Goal: Register for event/course

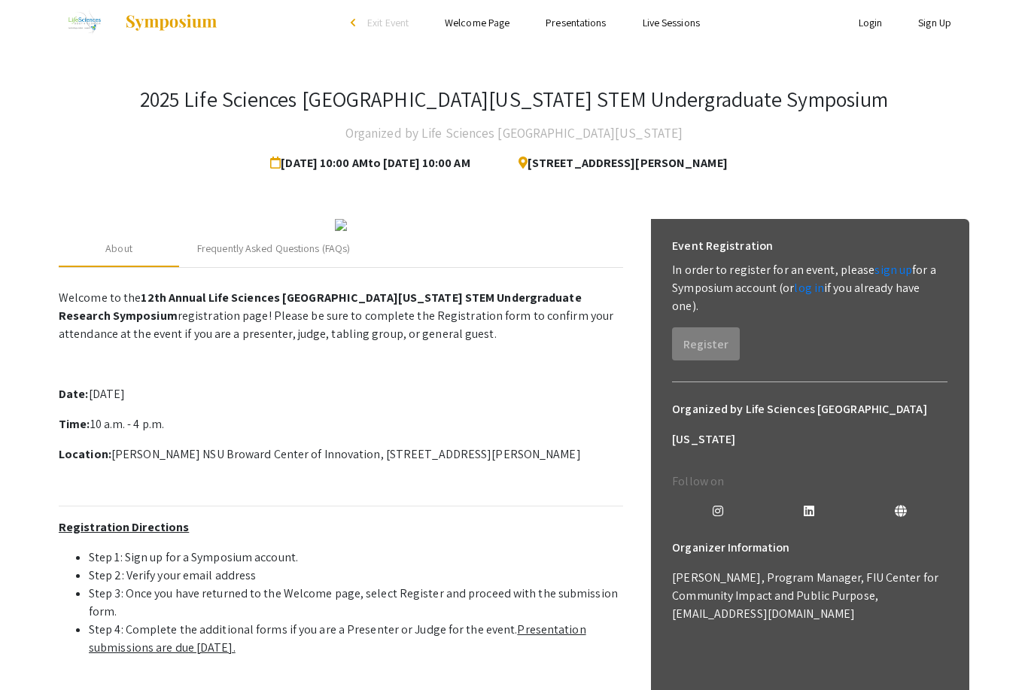
scroll to position [11, 0]
click at [893, 274] on link "sign up" at bounding box center [893, 271] width 38 height 16
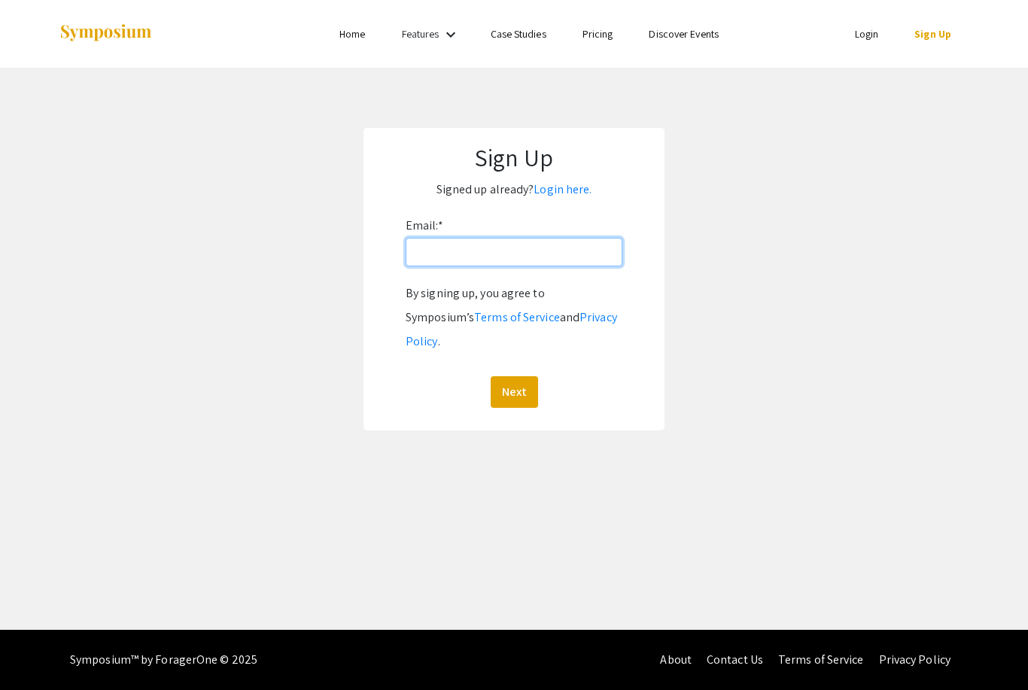
click at [571, 257] on input "Email: *" at bounding box center [514, 252] width 217 height 29
type input "Zmartine@nova.edu"
click at [526, 376] on button "Next" at bounding box center [514, 392] width 47 height 32
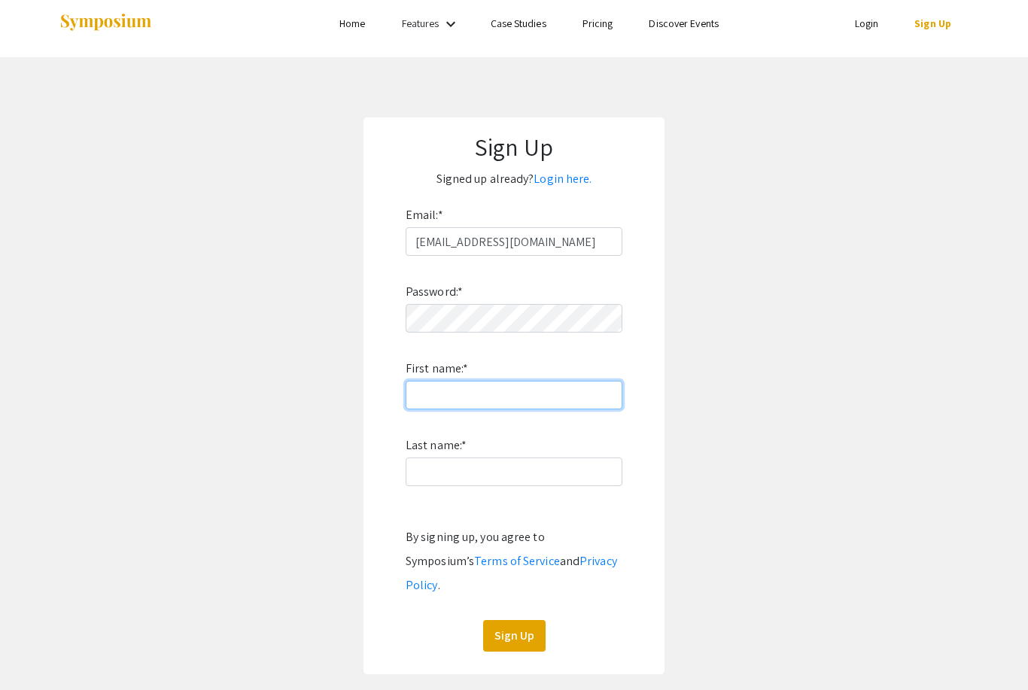
click at [535, 400] on input "First name: *" at bounding box center [514, 395] width 217 height 29
type input "Zila"
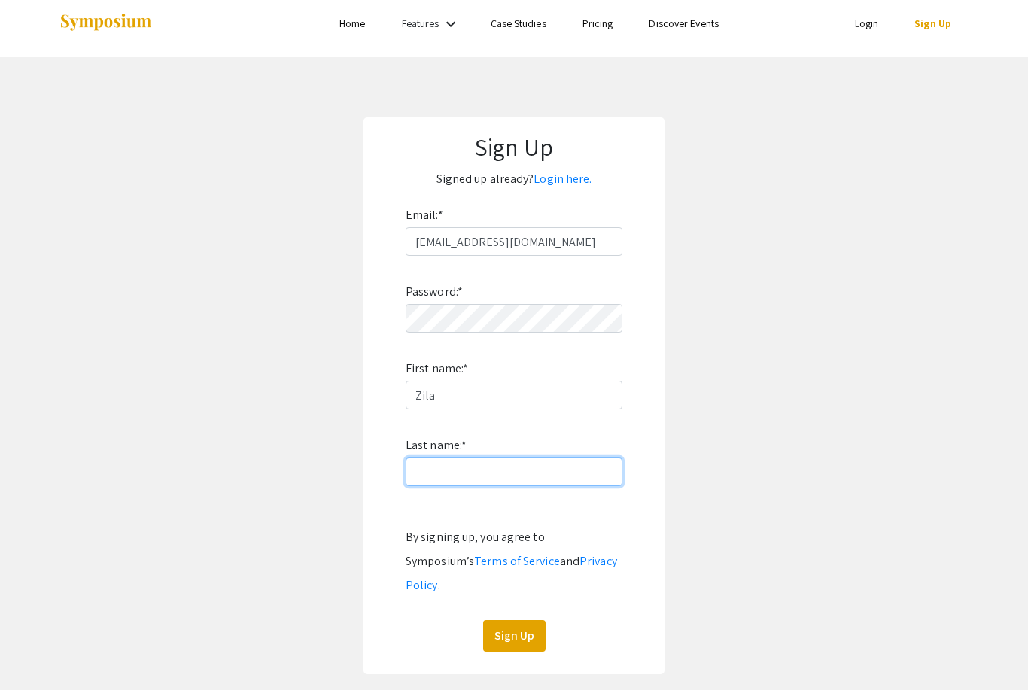
click at [537, 485] on input "Last name: *" at bounding box center [514, 471] width 217 height 29
type input "Martinez-Lozada"
click at [522, 620] on button "Sign Up" at bounding box center [514, 636] width 62 height 32
click at [525, 620] on button "Sign Up" at bounding box center [514, 636] width 62 height 32
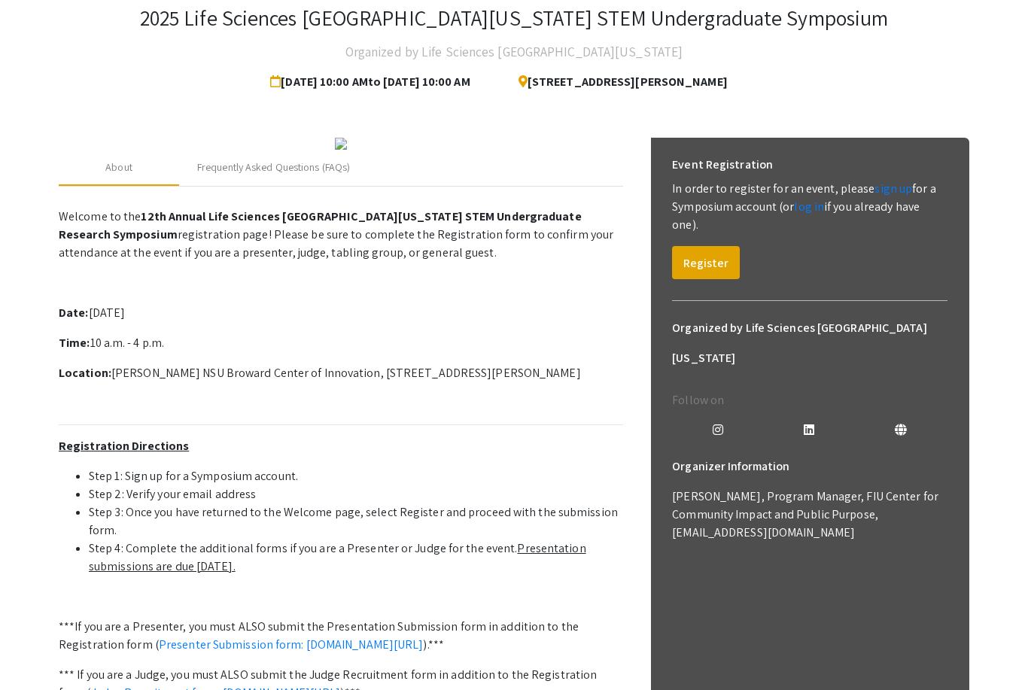
scroll to position [345, 0]
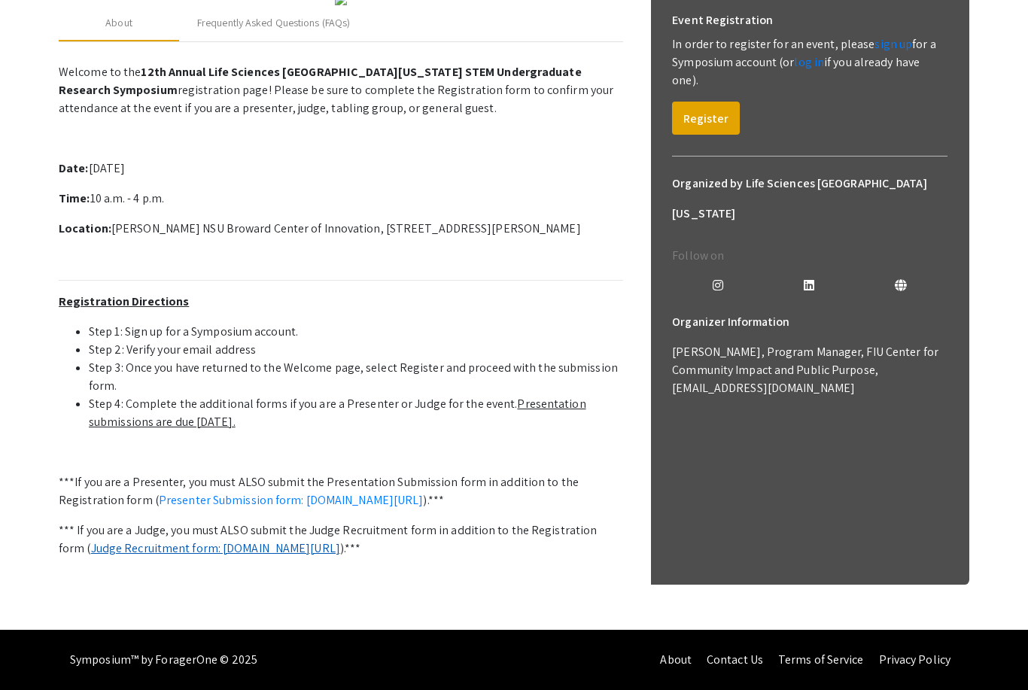
click at [229, 556] on link "Judge Recruitment form: [DOMAIN_NAME][URL]" at bounding box center [215, 548] width 249 height 16
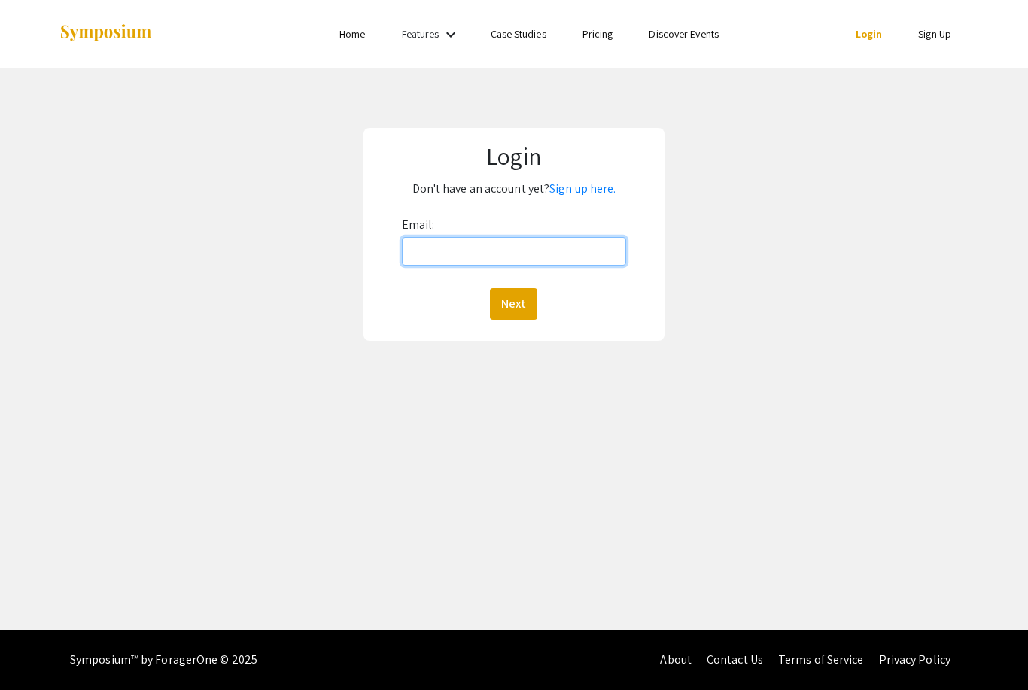
click at [598, 241] on input "Email:" at bounding box center [514, 251] width 224 height 29
type input "zmartine@nova.edu"
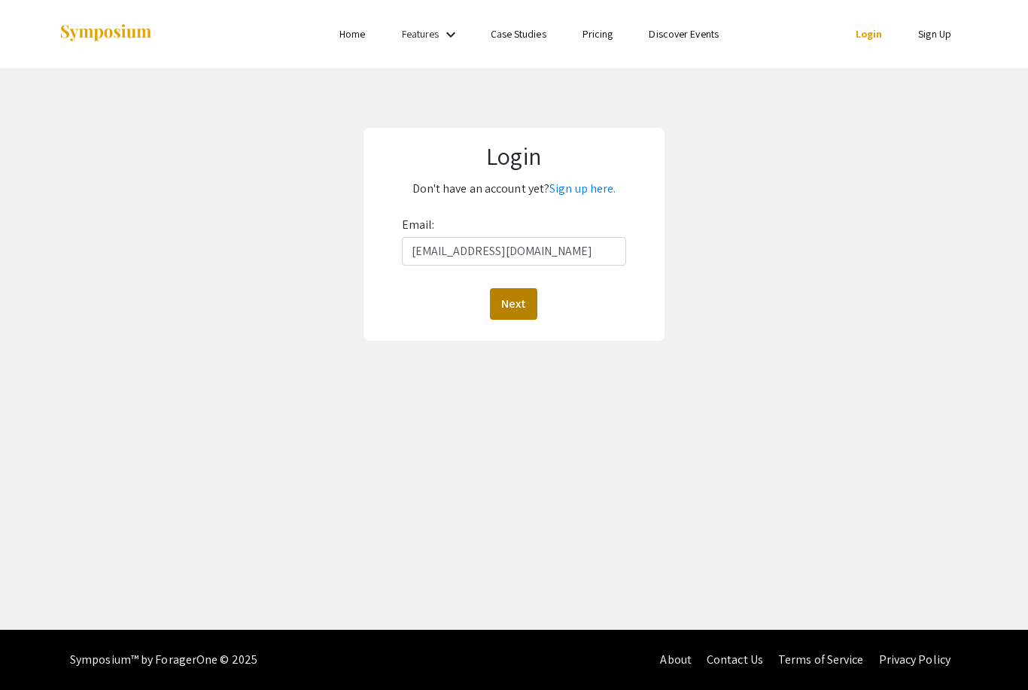
click at [536, 306] on button "Next" at bounding box center [513, 304] width 47 height 32
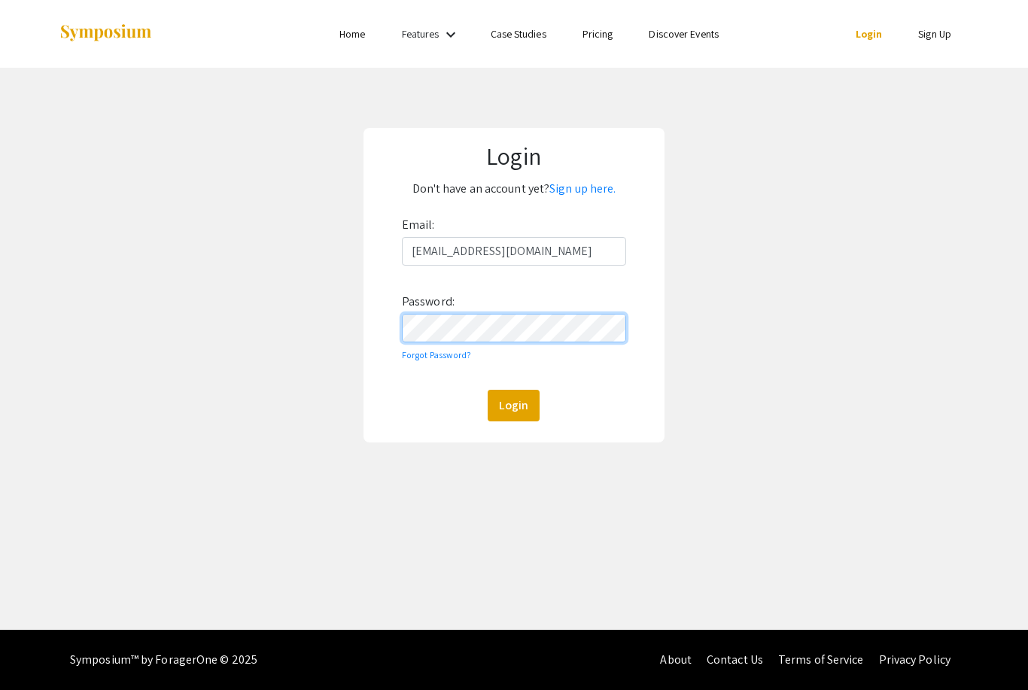
click at [513, 406] on button "Login" at bounding box center [514, 406] width 52 height 32
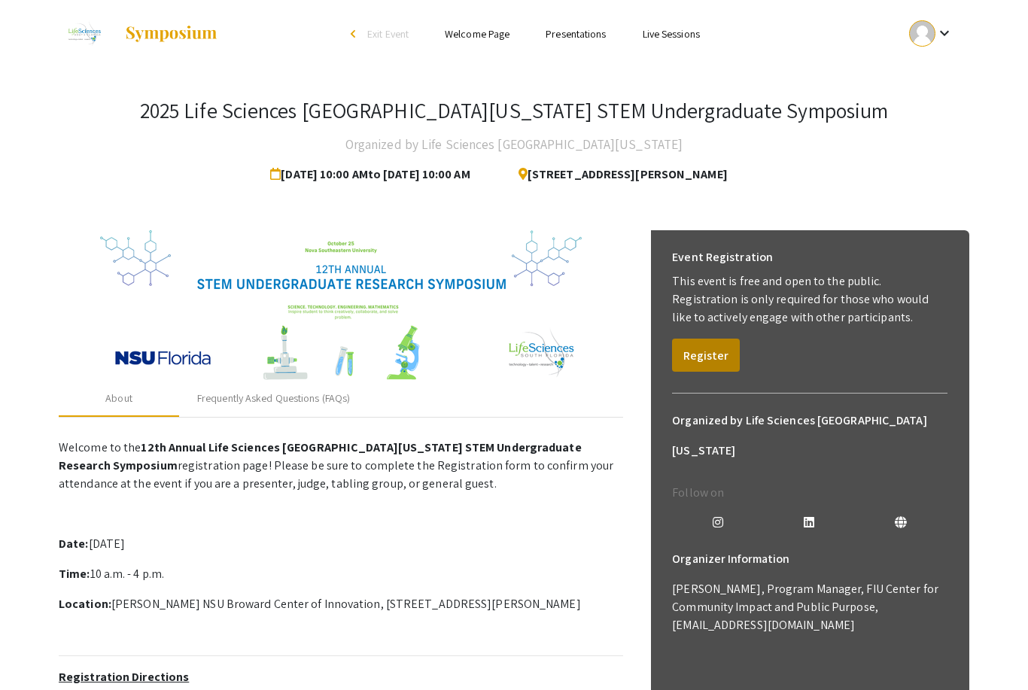
click at [722, 355] on button "Register" at bounding box center [706, 355] width 68 height 33
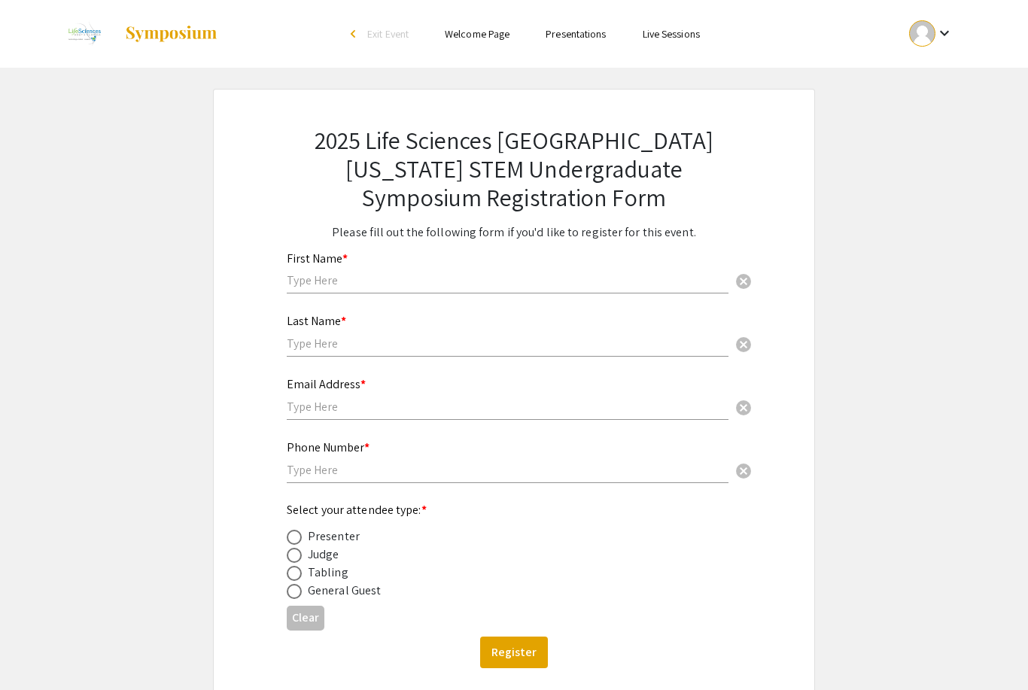
click at [623, 288] on input "text" at bounding box center [508, 280] width 442 height 16
click at [535, 628] on div "Clear" at bounding box center [514, 618] width 454 height 37
click at [616, 288] on input "text" at bounding box center [508, 280] width 442 height 16
type input "Z"
type input "Zila"
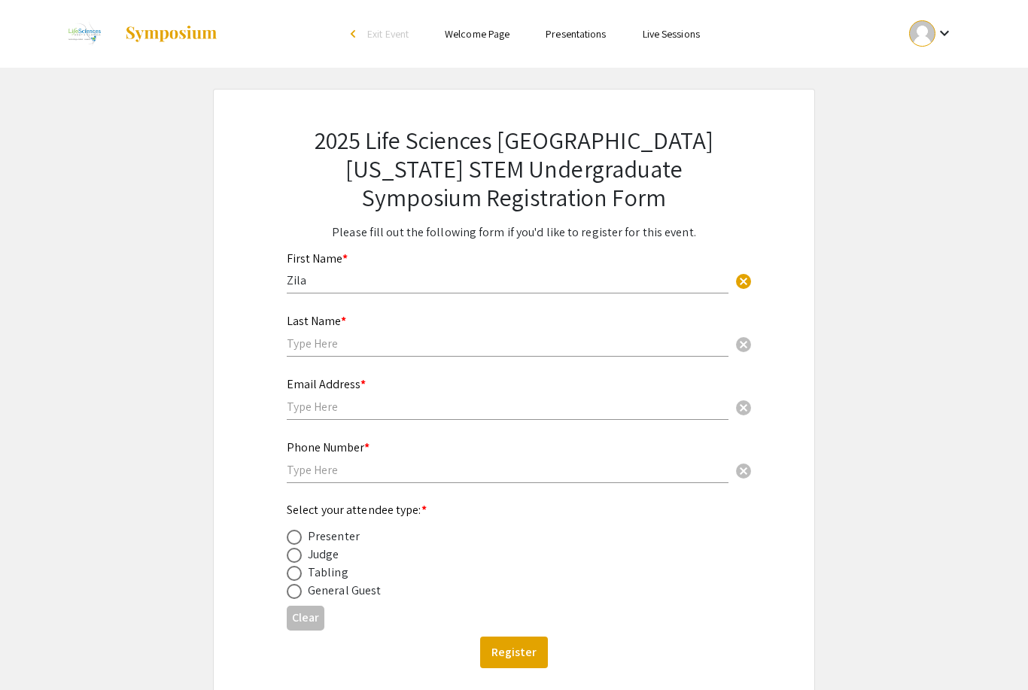
click at [515, 351] on input "text" at bounding box center [508, 344] width 442 height 16
type input "Martinez-Lozada"
click at [524, 415] on input "text" at bounding box center [508, 407] width 442 height 16
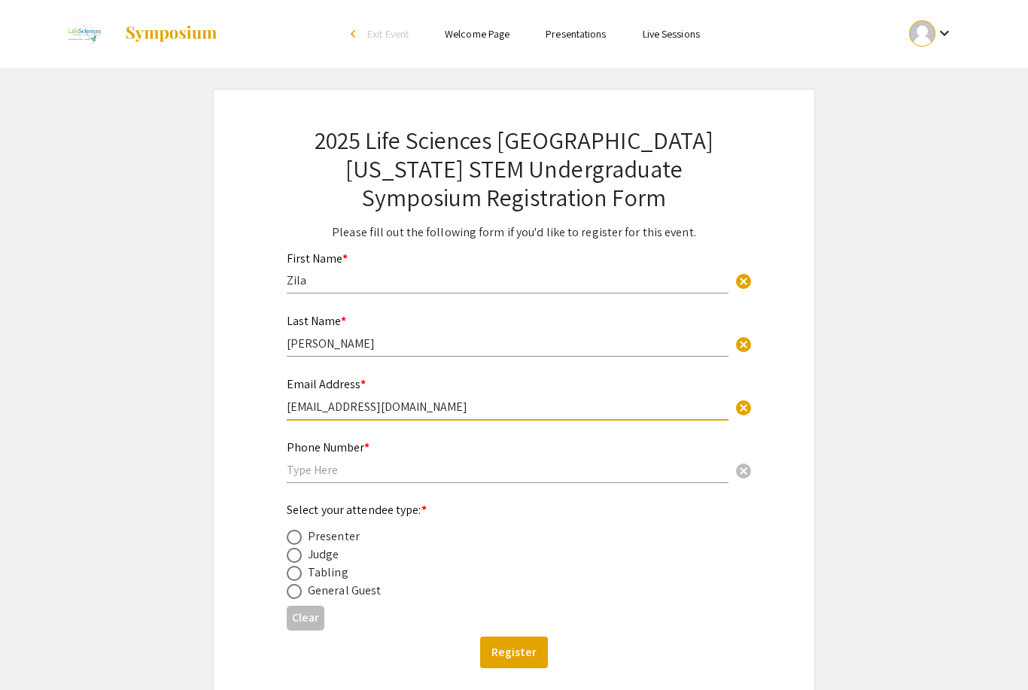
type input "Zmartine@nova.edu"
click at [545, 476] on input "text" at bounding box center [508, 470] width 442 height 16
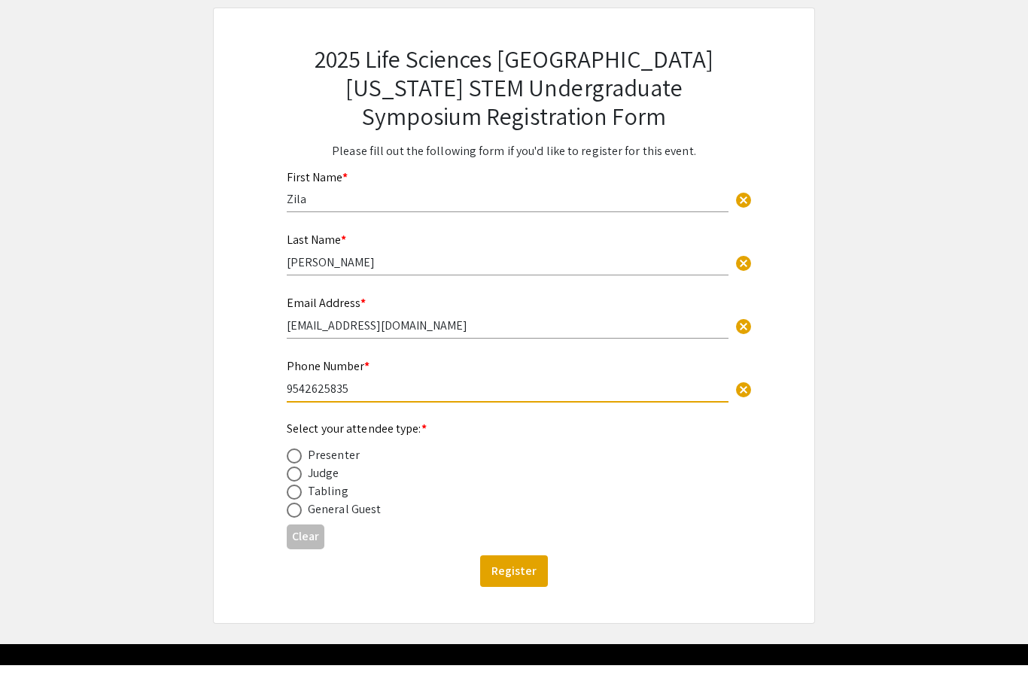
scroll to position [102, 0]
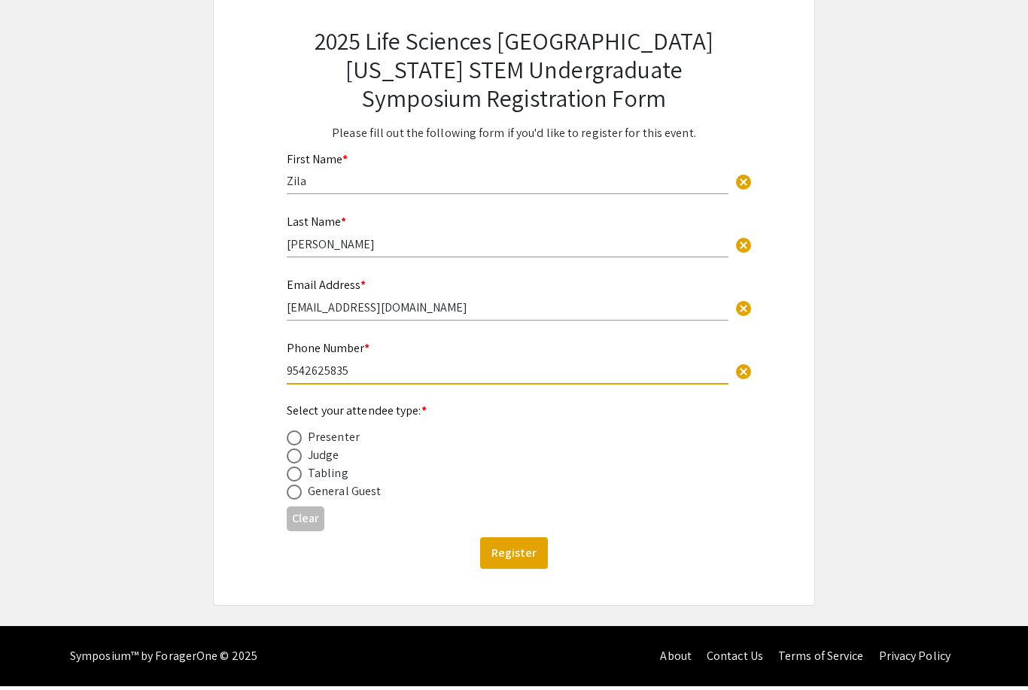
type input "9542625835"
click at [298, 457] on span at bounding box center [294, 459] width 15 height 15
click at [298, 457] on input "radio" at bounding box center [294, 459] width 15 height 15
radio input "true"
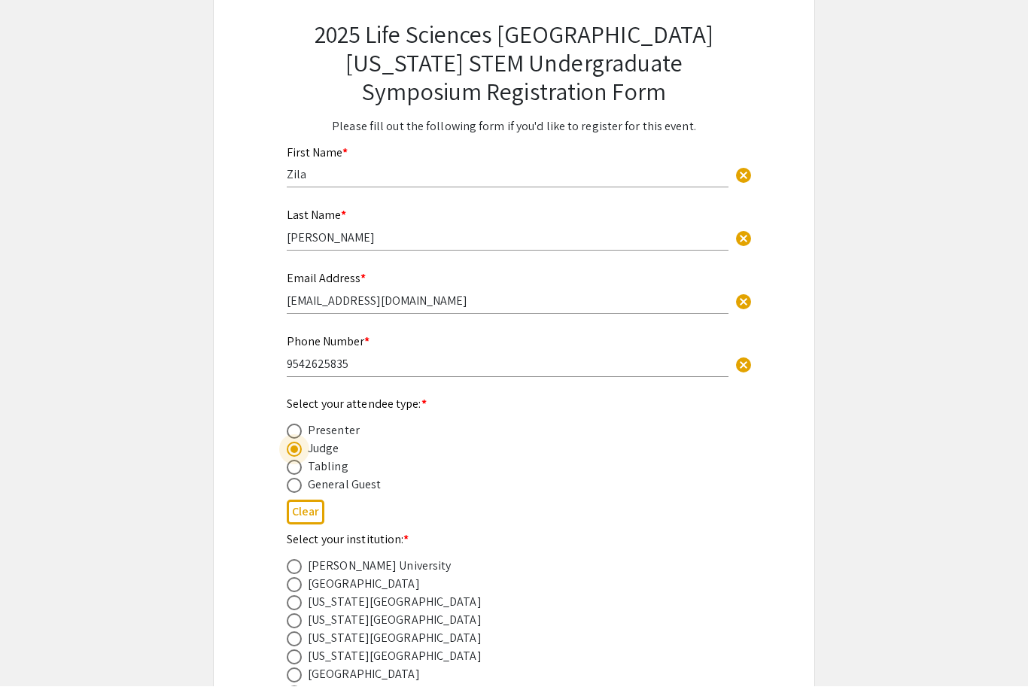
click at [299, 439] on span at bounding box center [294, 434] width 15 height 15
click at [299, 439] on input "radio" at bounding box center [294, 434] width 15 height 15
radio input "true"
click at [330, 457] on div "Judge" at bounding box center [324, 448] width 32 height 18
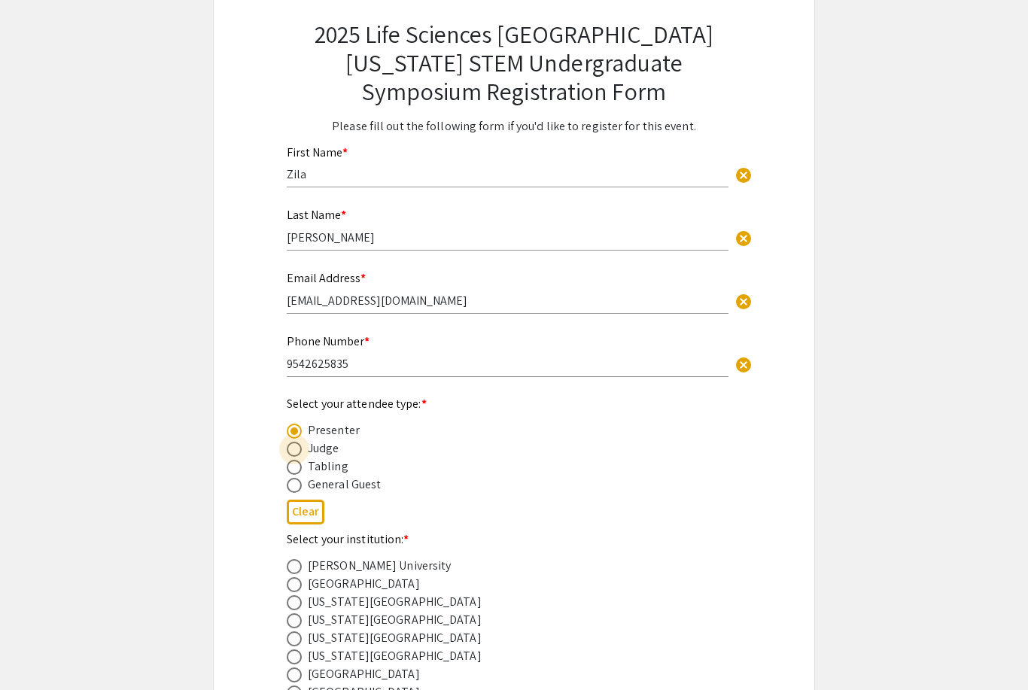
click at [299, 451] on span at bounding box center [294, 449] width 15 height 15
click at [299, 451] on input "radio" at bounding box center [294, 449] width 15 height 15
radio input "true"
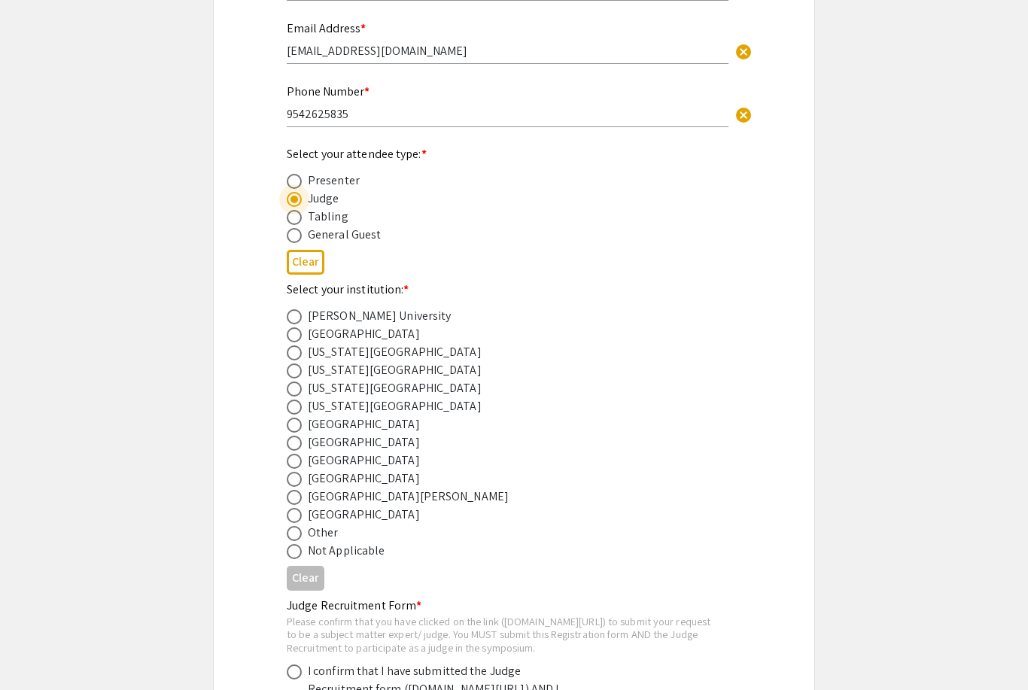
scroll to position [356, 0]
click at [297, 469] on span at bounding box center [294, 461] width 15 height 15
click at [297, 469] on input "radio" at bounding box center [294, 461] width 15 height 15
radio input "true"
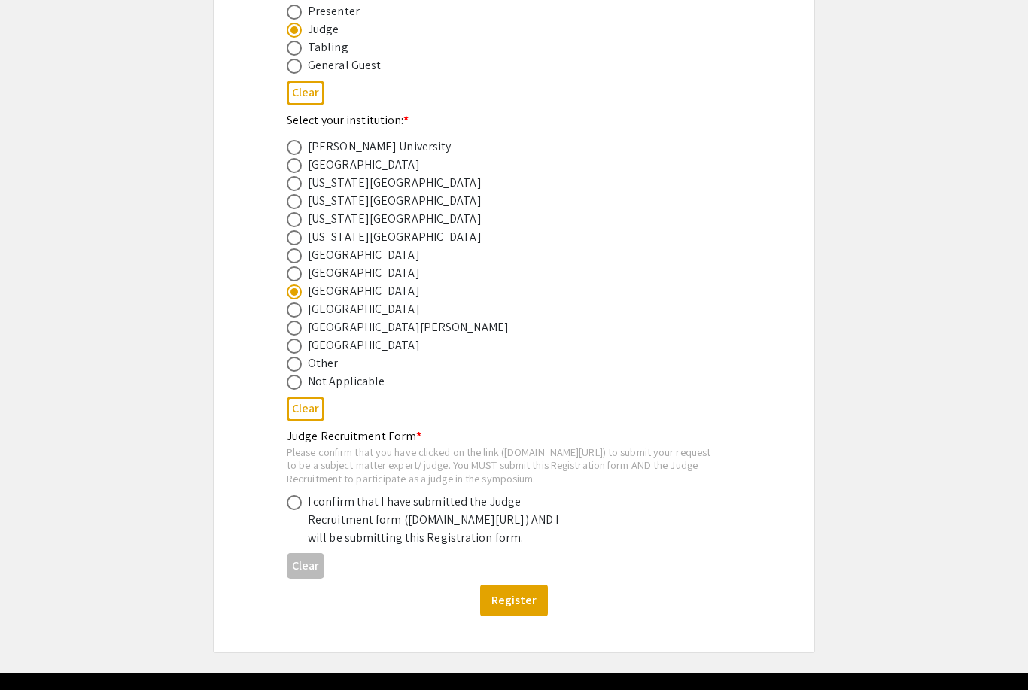
scroll to position [576, 0]
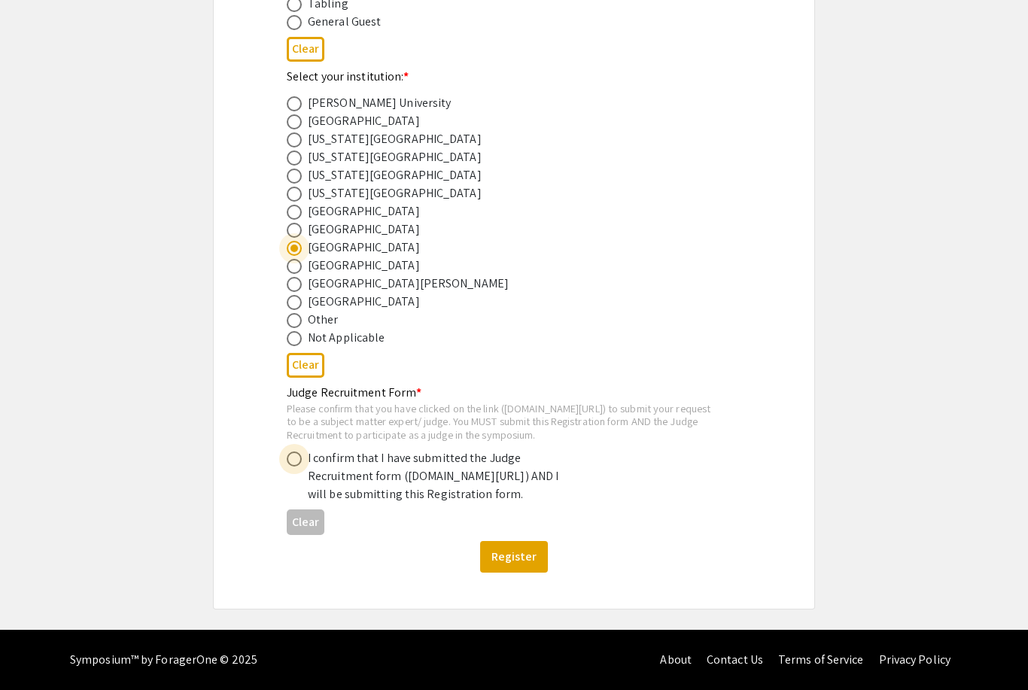
click at [300, 467] on span at bounding box center [294, 458] width 15 height 15
click at [300, 467] on input "radio" at bounding box center [294, 458] width 15 height 15
radio input "true"
click at [529, 573] on button "Register" at bounding box center [514, 557] width 68 height 32
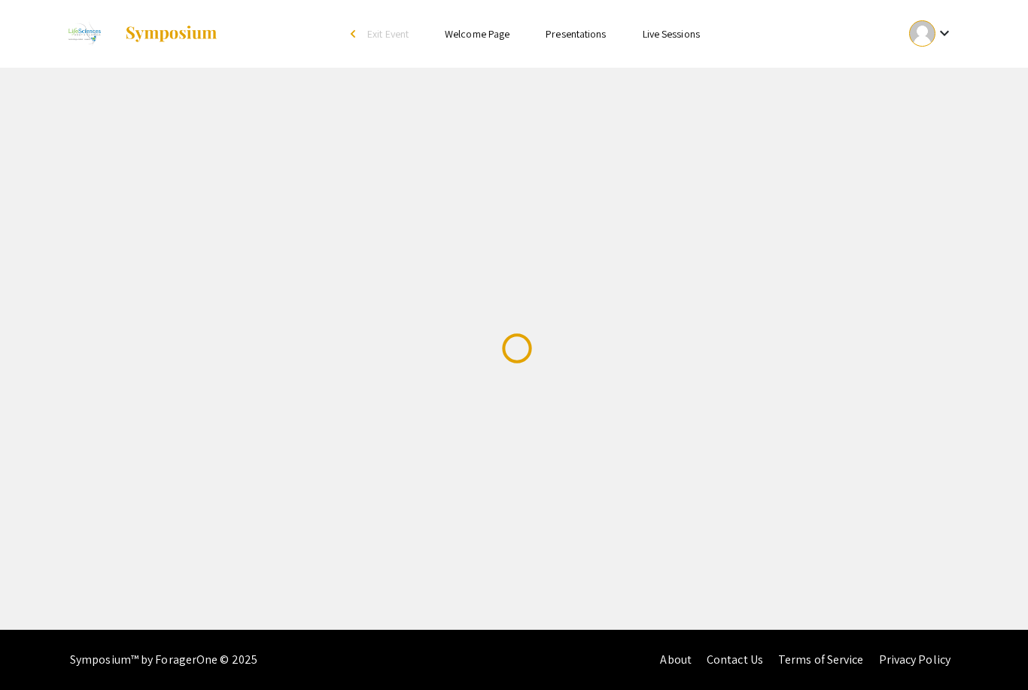
scroll to position [0, 0]
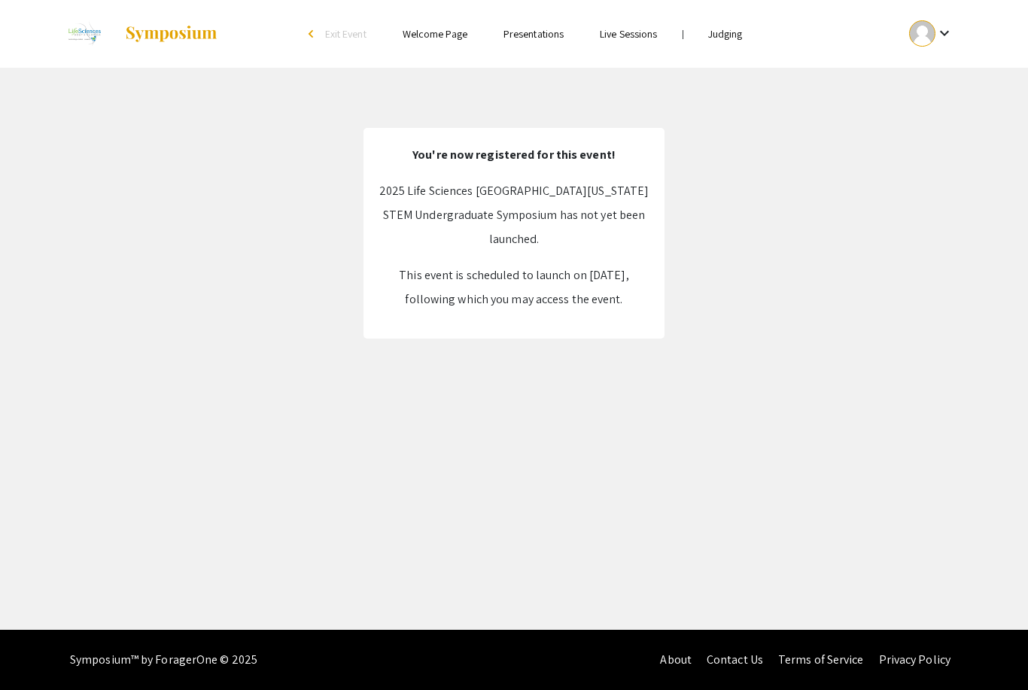
click at [455, 38] on link "Welcome Page" at bounding box center [435, 34] width 65 height 14
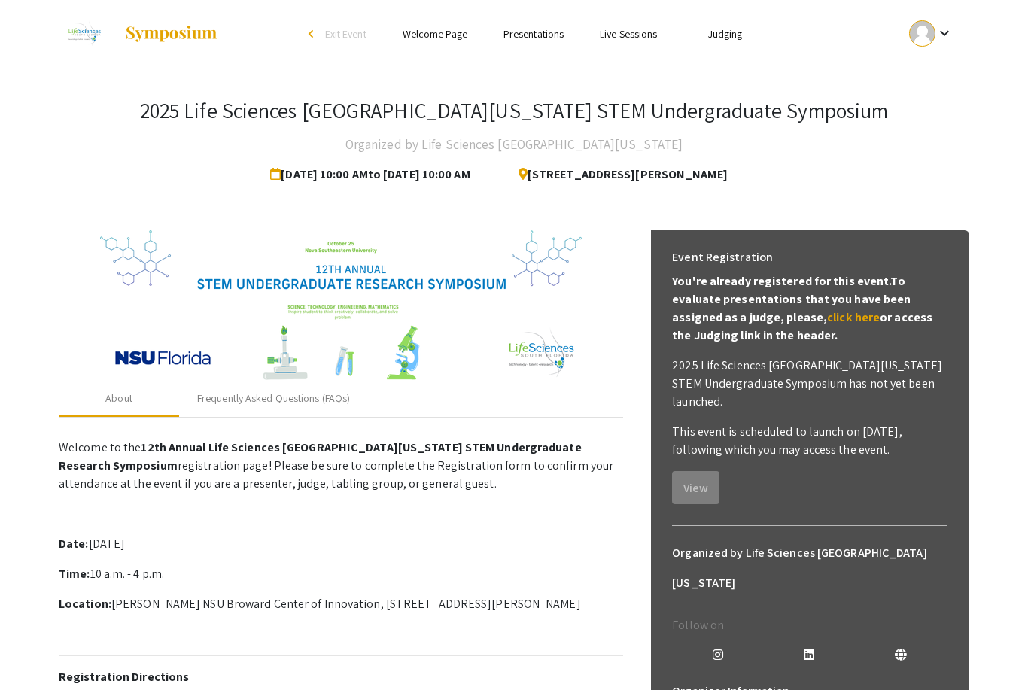
click at [554, 35] on link "Presentations" at bounding box center [533, 34] width 60 height 14
click at [561, 34] on link "Presentations" at bounding box center [533, 34] width 60 height 14
click at [537, 41] on link "Presentations" at bounding box center [533, 34] width 60 height 14
click at [548, 33] on link "Presentations" at bounding box center [533, 34] width 60 height 14
click at [549, 37] on link "Presentations" at bounding box center [533, 34] width 60 height 14
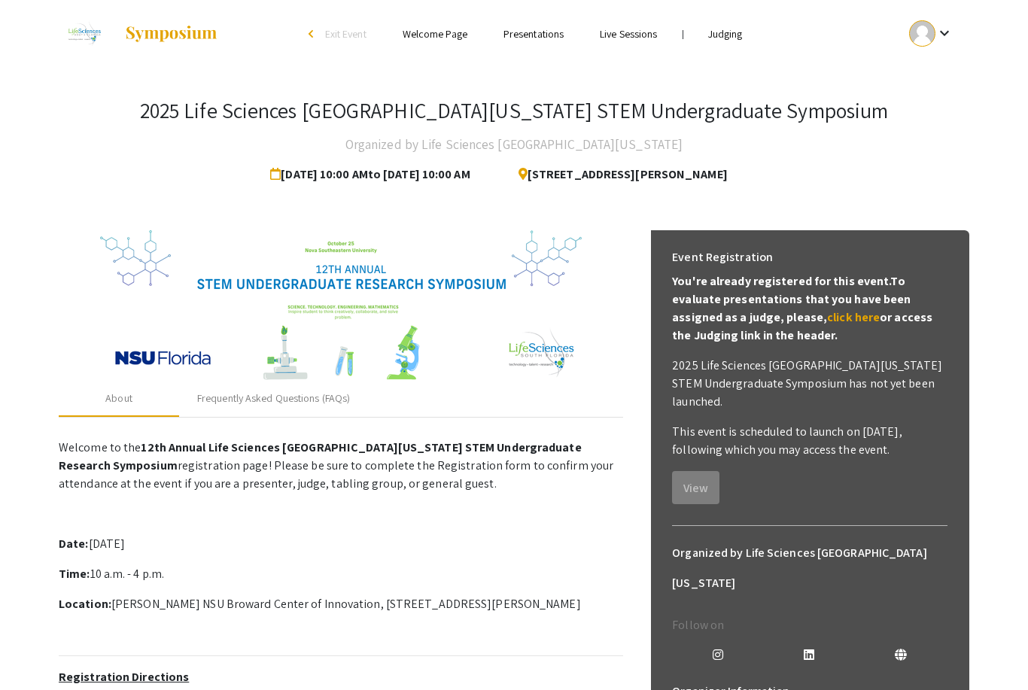
click at [637, 39] on link "Live Sessions" at bounding box center [628, 34] width 57 height 14
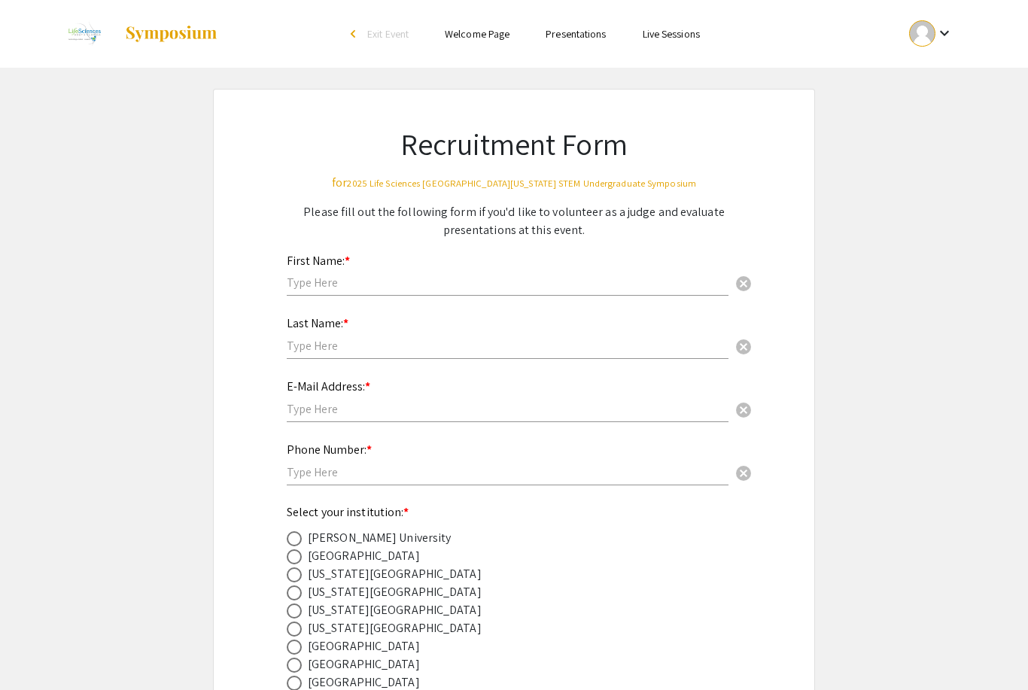
click at [554, 290] on input "text" at bounding box center [508, 283] width 442 height 16
type input "Zila"
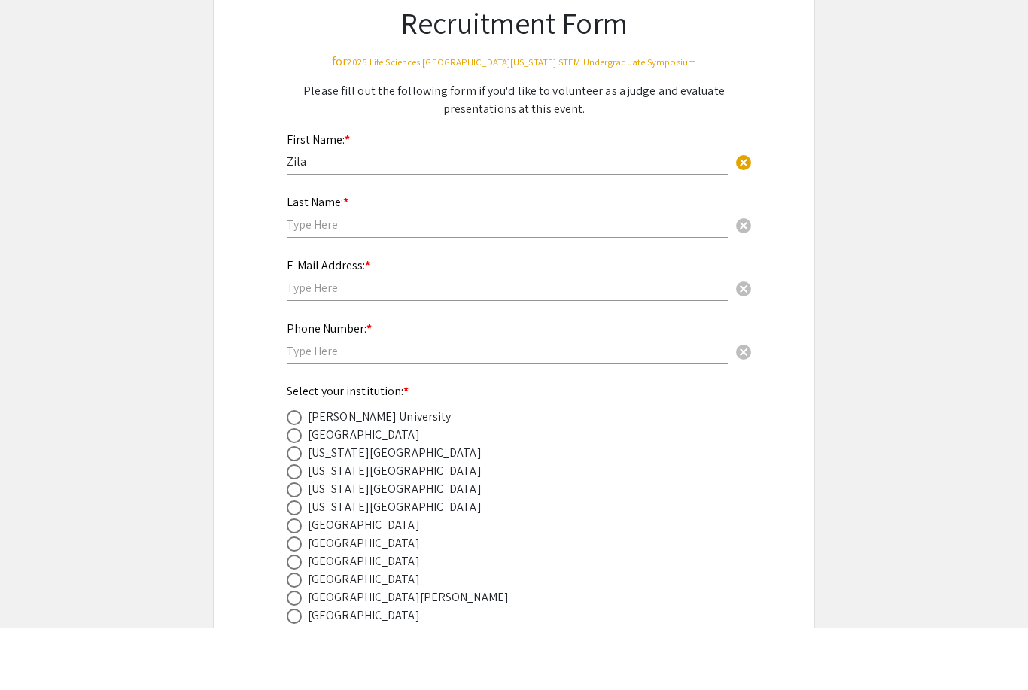
scroll to position [62, 0]
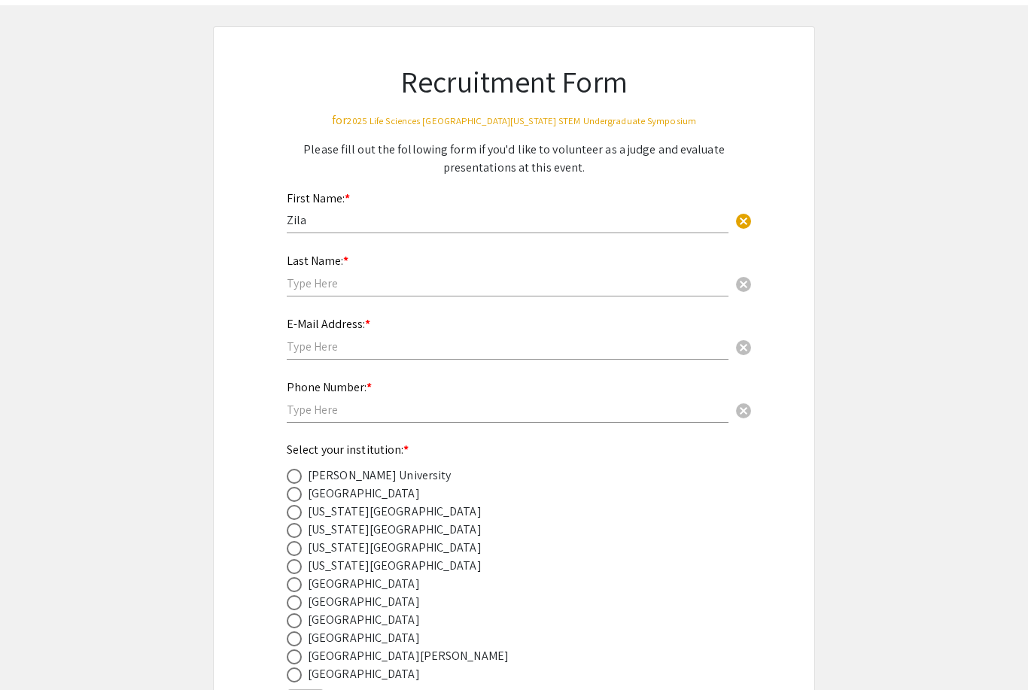
click at [657, 283] on input "text" at bounding box center [508, 283] width 442 height 16
type input "[PERSON_NAME]"
click at [609, 354] on input "text" at bounding box center [508, 347] width 442 height 16
type input "zmartine@nova.edu"
click at [602, 418] on input "text" at bounding box center [508, 410] width 442 height 16
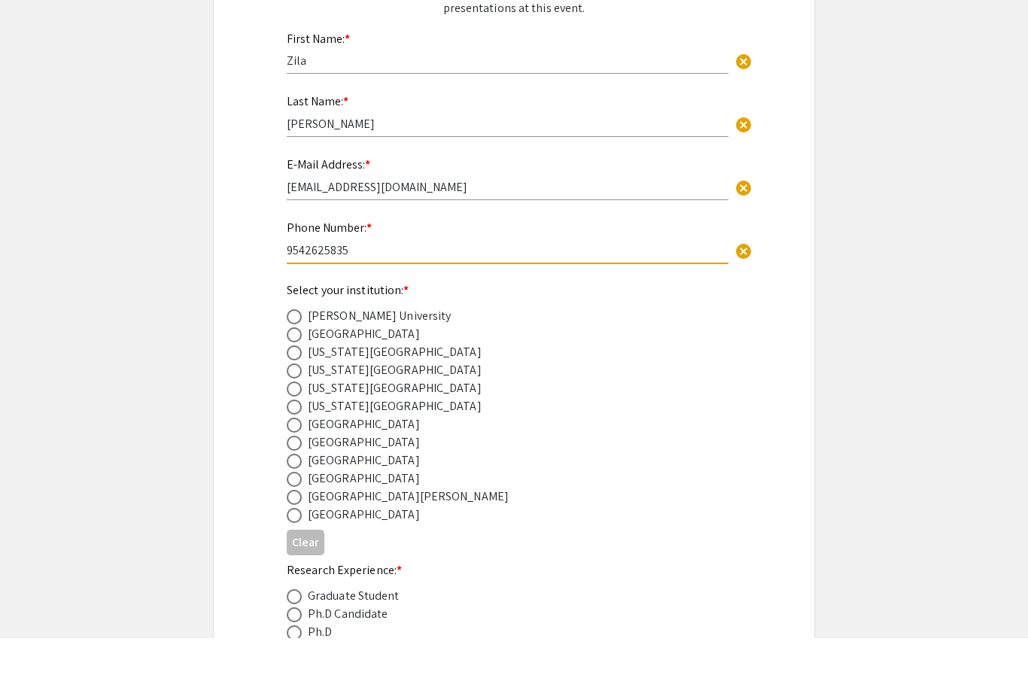
scroll to position [211, 0]
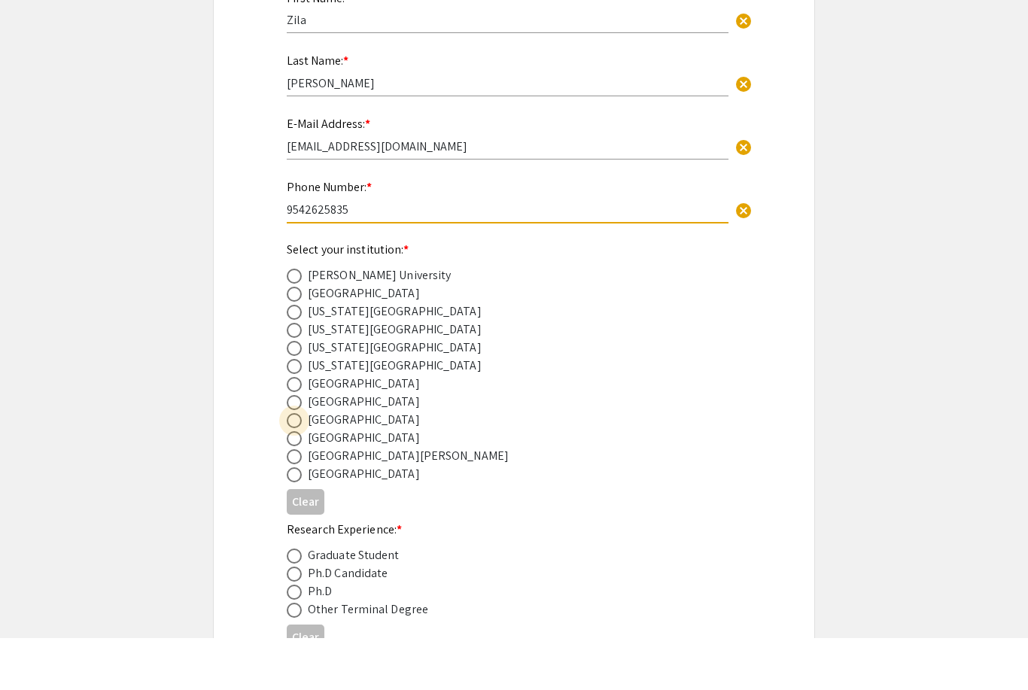
type input "9542625835"
click at [297, 465] on span at bounding box center [294, 472] width 15 height 15
click at [297, 465] on input "radio" at bounding box center [294, 472] width 15 height 15
radio input "true"
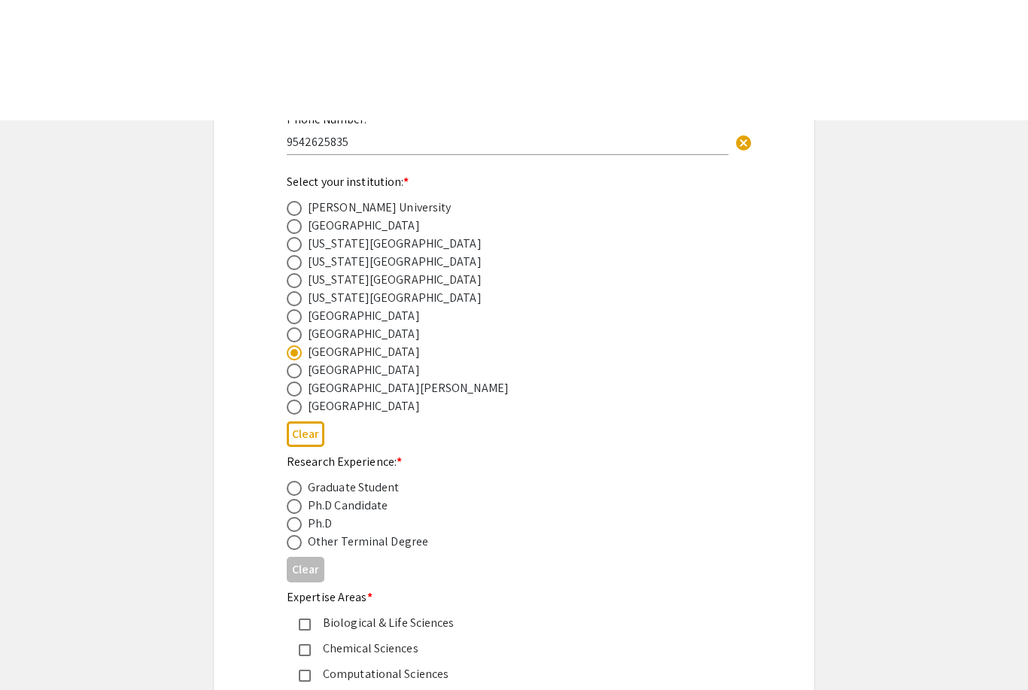
scroll to position [451, 0]
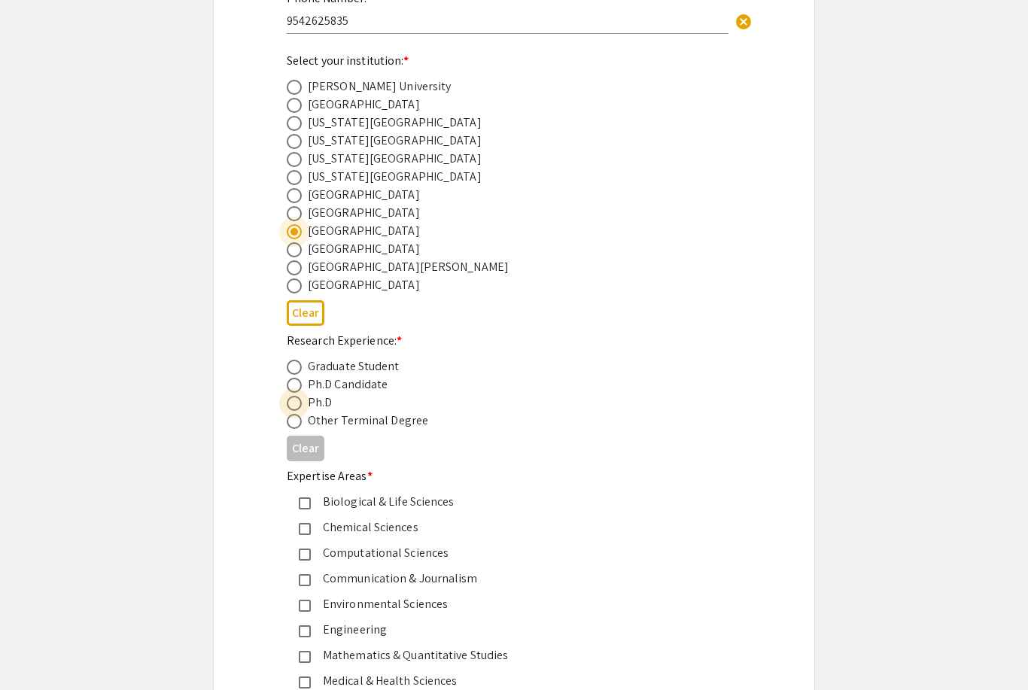
click at [296, 411] on span at bounding box center [294, 403] width 15 height 15
click at [296, 411] on input "radio" at bounding box center [294, 403] width 15 height 15
radio input "true"
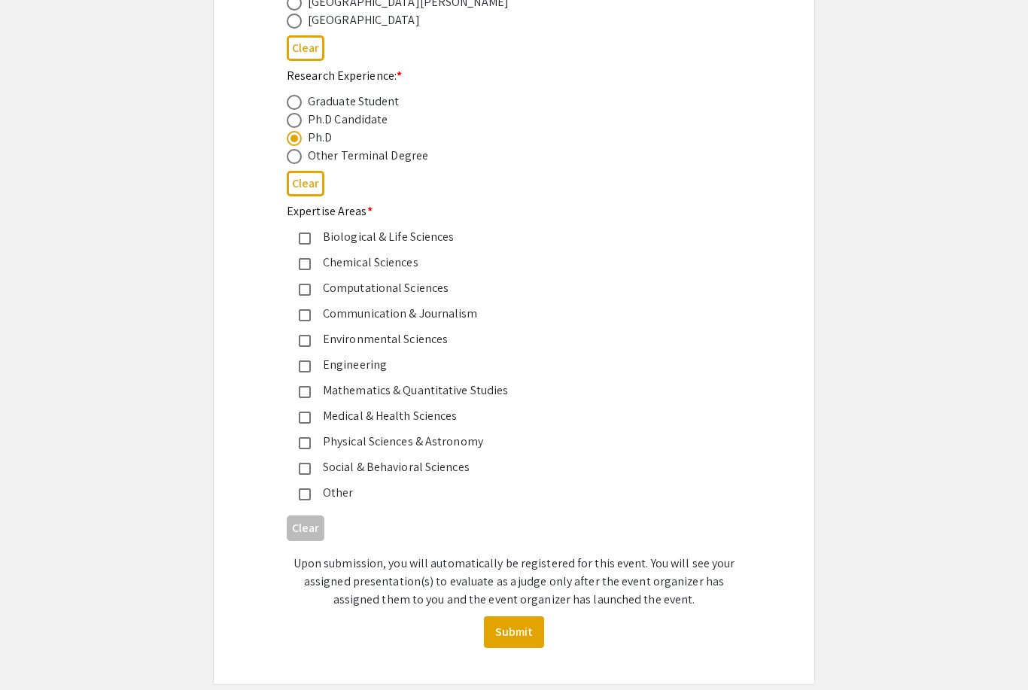
scroll to position [718, 0]
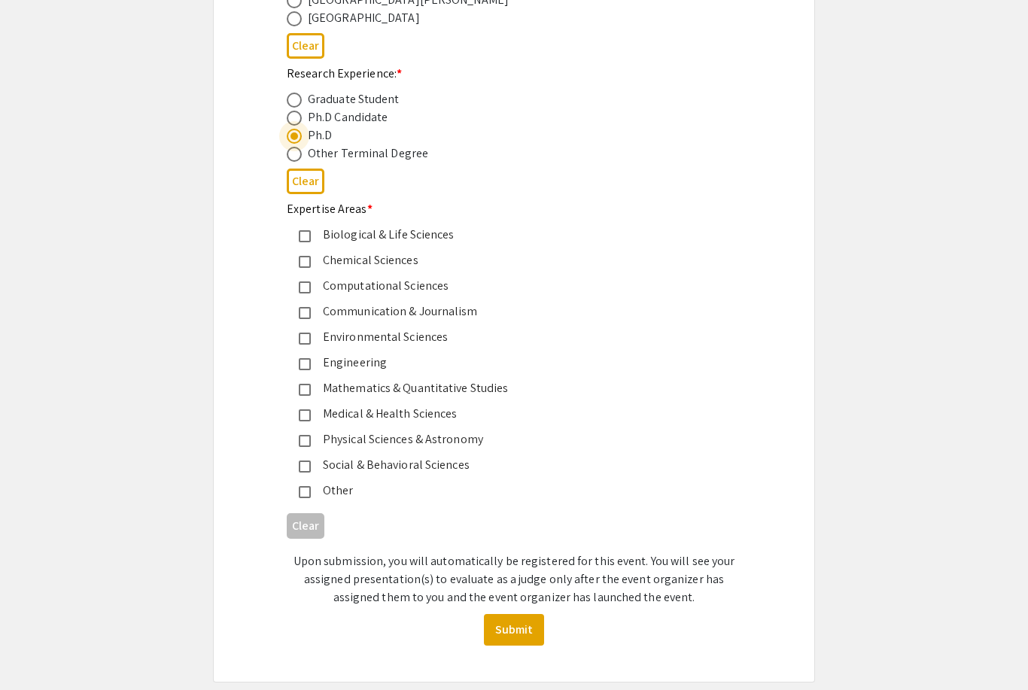
click at [424, 424] on div "Medical & Health Sciences" at bounding box center [508, 415] width 394 height 18
click at [440, 244] on div "Biological & Life Sciences" at bounding box center [508, 235] width 394 height 18
click at [310, 498] on mat-pseudo-checkbox at bounding box center [305, 492] width 12 height 12
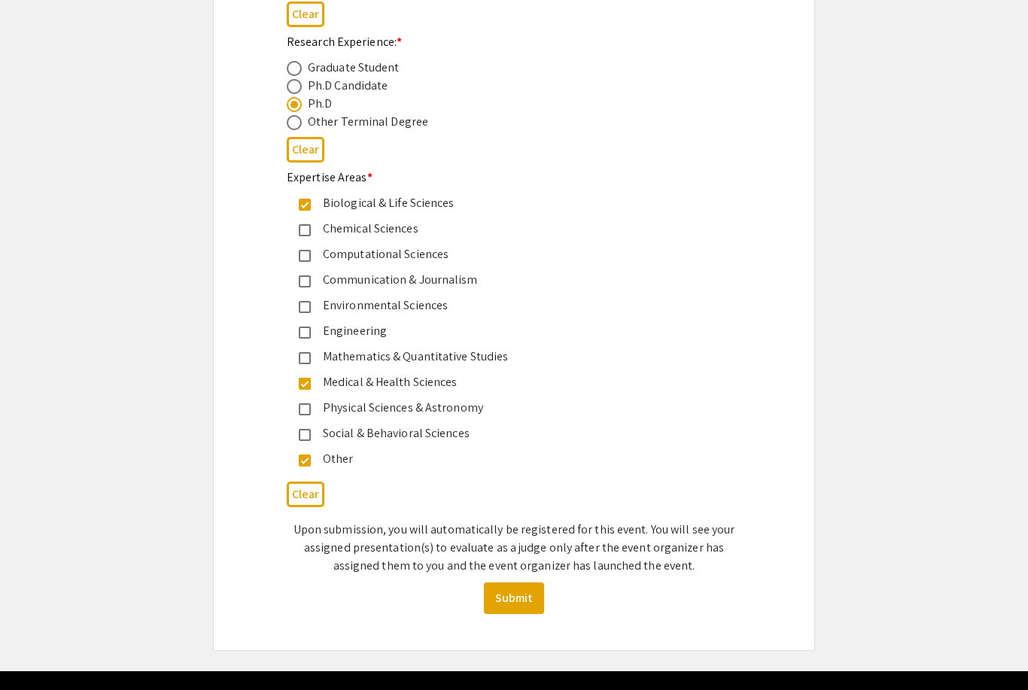
scroll to position [752, 0]
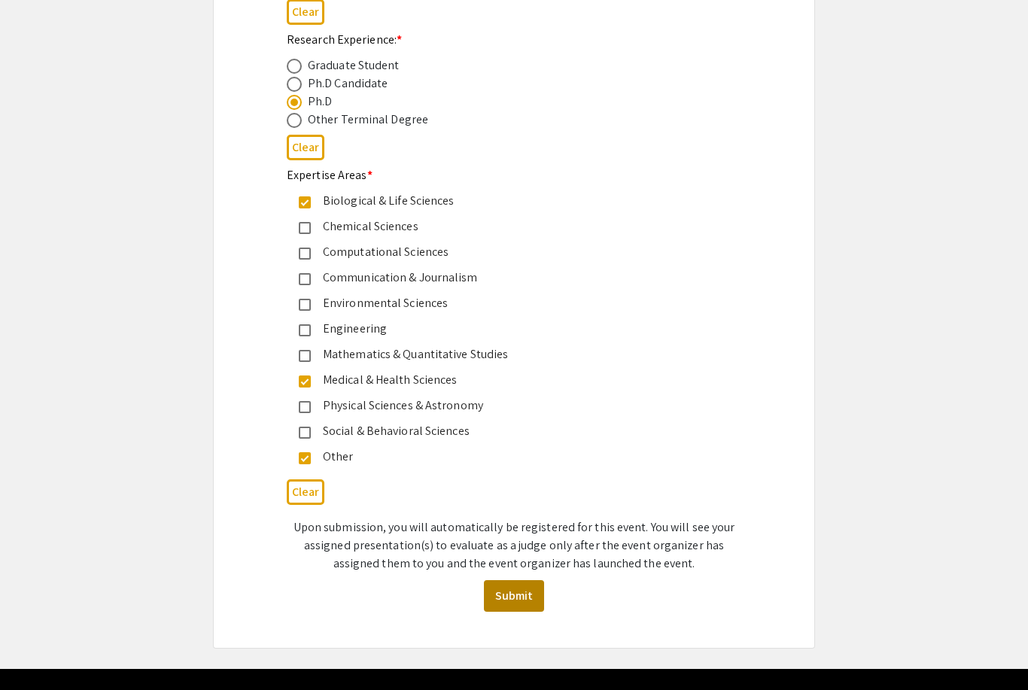
click at [531, 599] on button "Submit" at bounding box center [514, 596] width 60 height 32
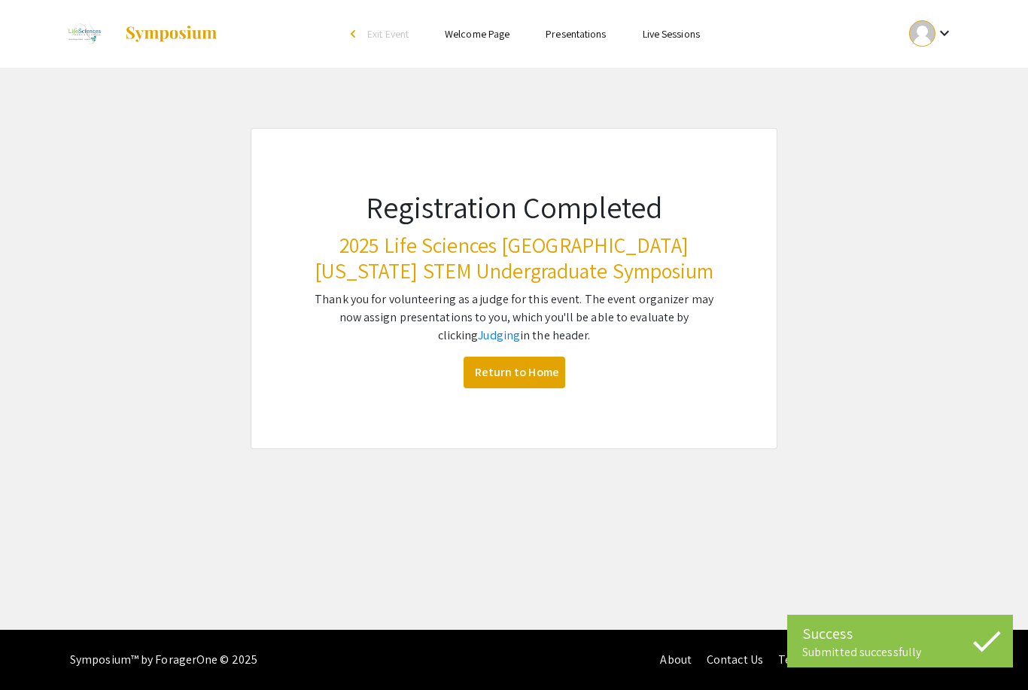
scroll to position [0, 0]
click at [540, 369] on link "Return to Home" at bounding box center [514, 373] width 102 height 32
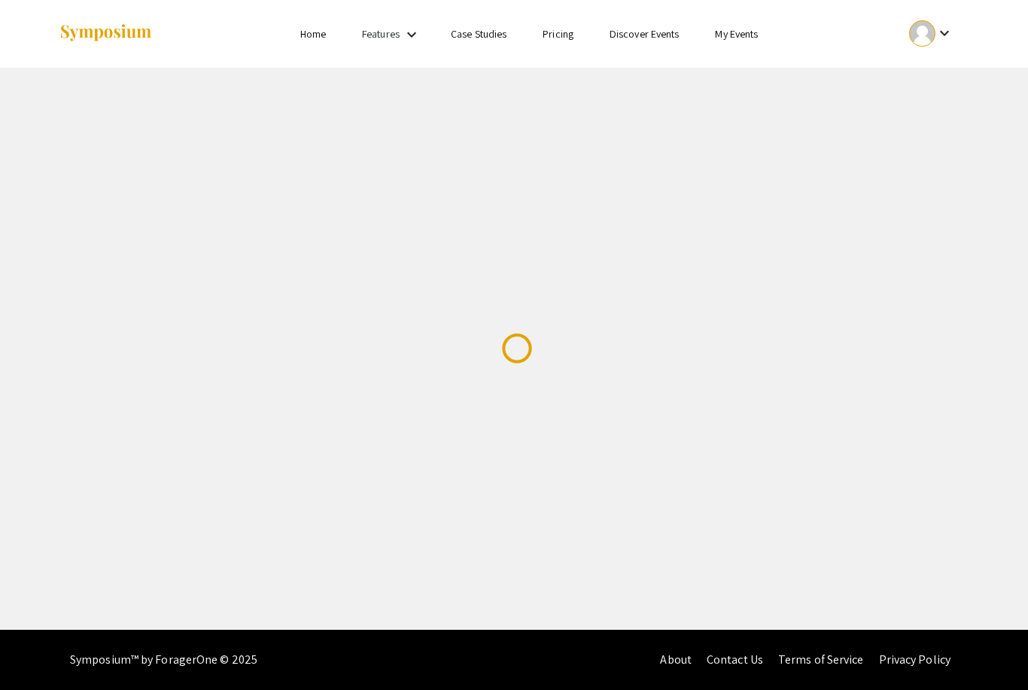
click at [951, 34] on mat-icon "keyboard_arrow_down" at bounding box center [944, 33] width 18 height 18
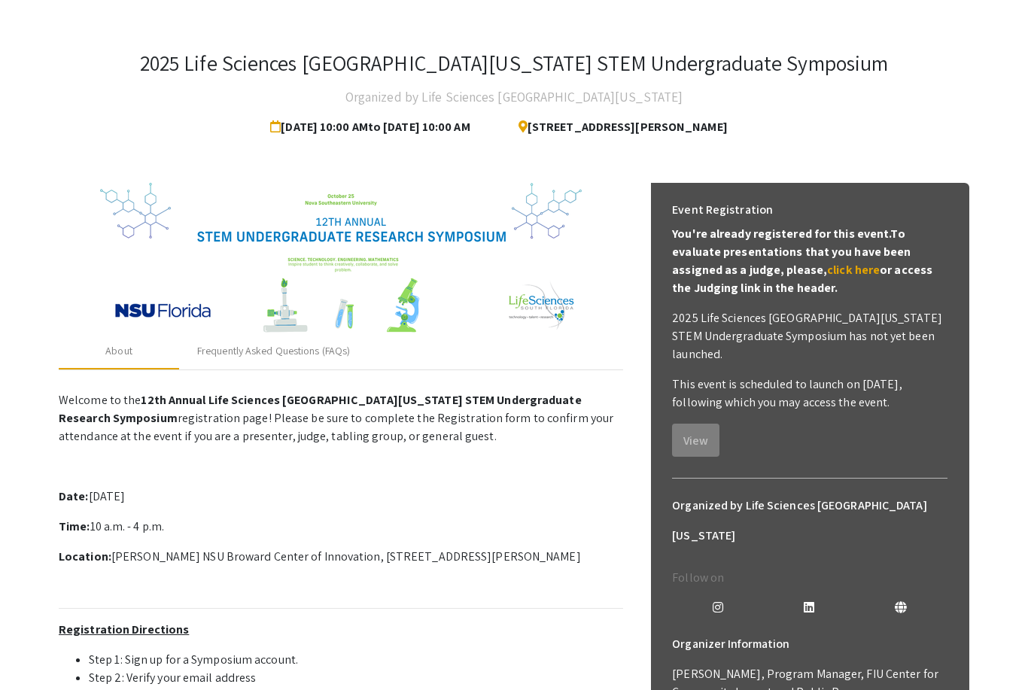
scroll to position [48, 0]
